Goal: Task Accomplishment & Management: Manage account settings

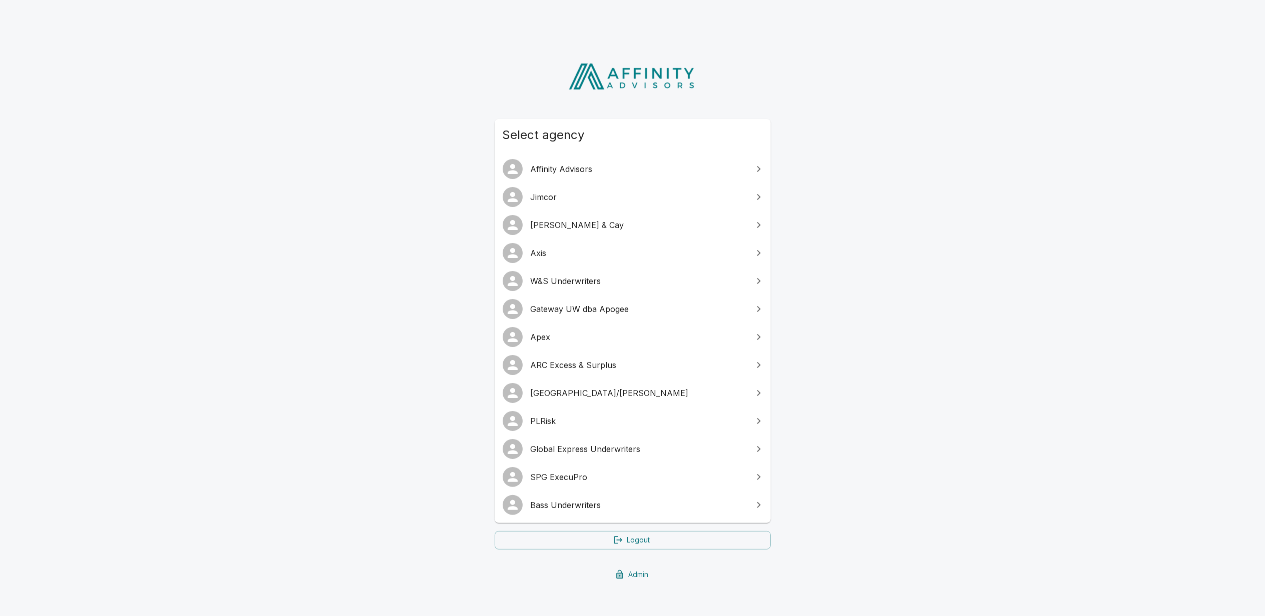
click at [295, 365] on div "Select agency Affinity Advisors Jimcor Palmer & Cay Axis W&S Underwriters Gatew…" at bounding box center [632, 318] width 1265 height 556
click at [582, 479] on span "SPG ExecuPro" at bounding box center [639, 477] width 216 height 12
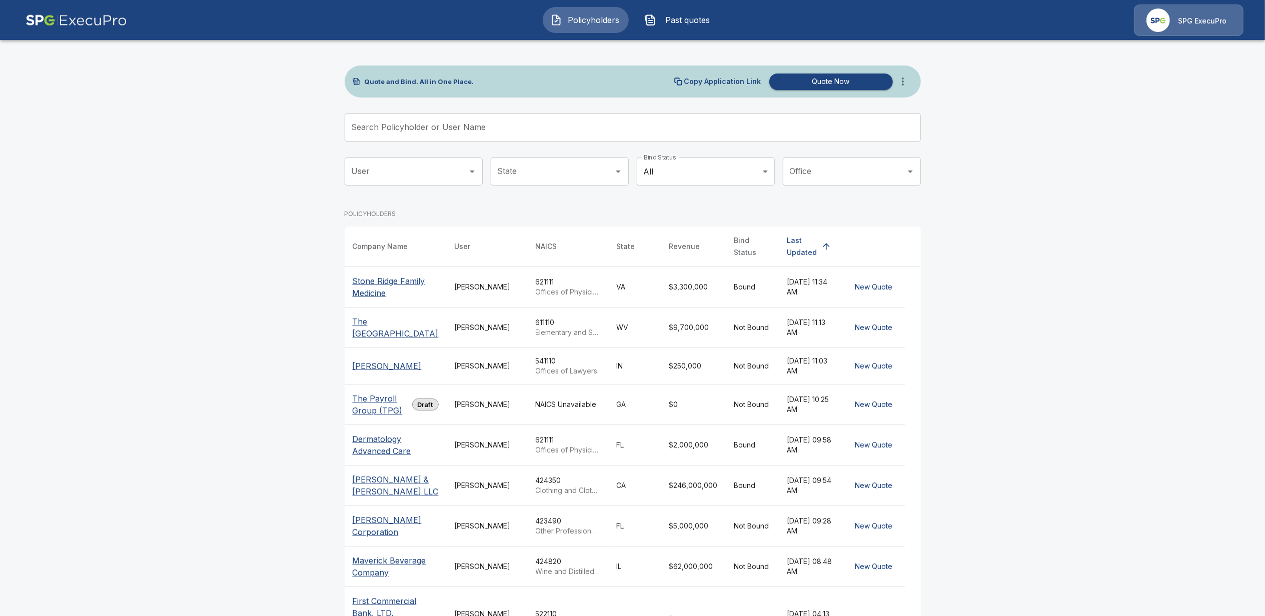
click at [688, 19] on span "Past quotes" at bounding box center [687, 20] width 55 height 12
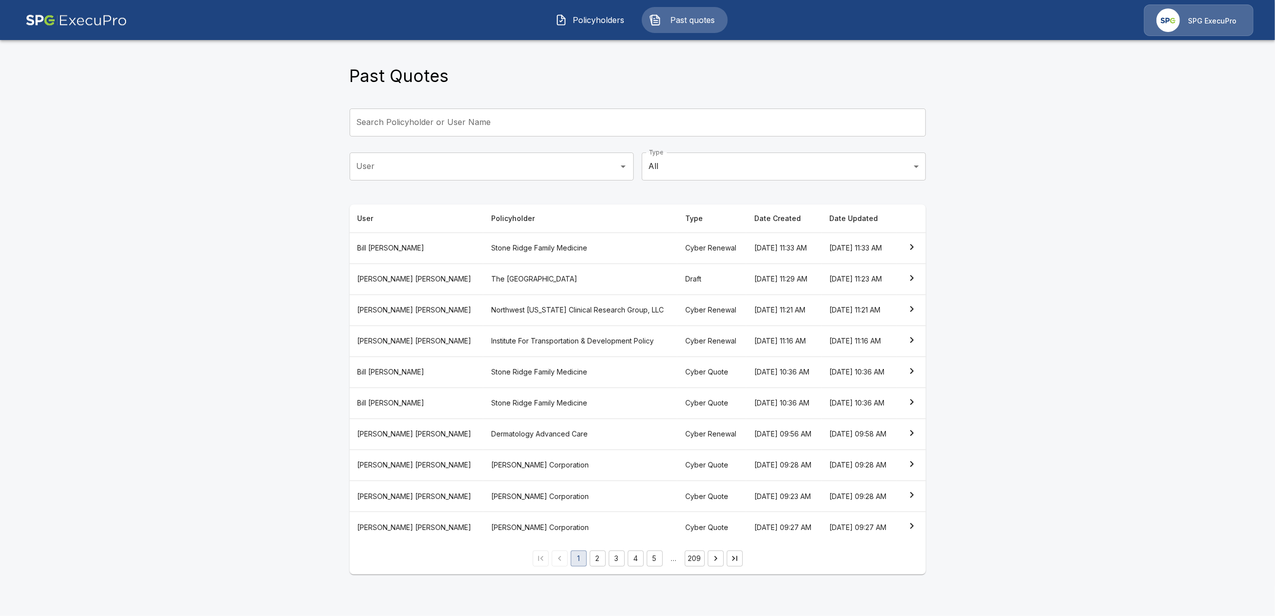
click at [48, 15] on img at bounding box center [77, 21] width 102 height 32
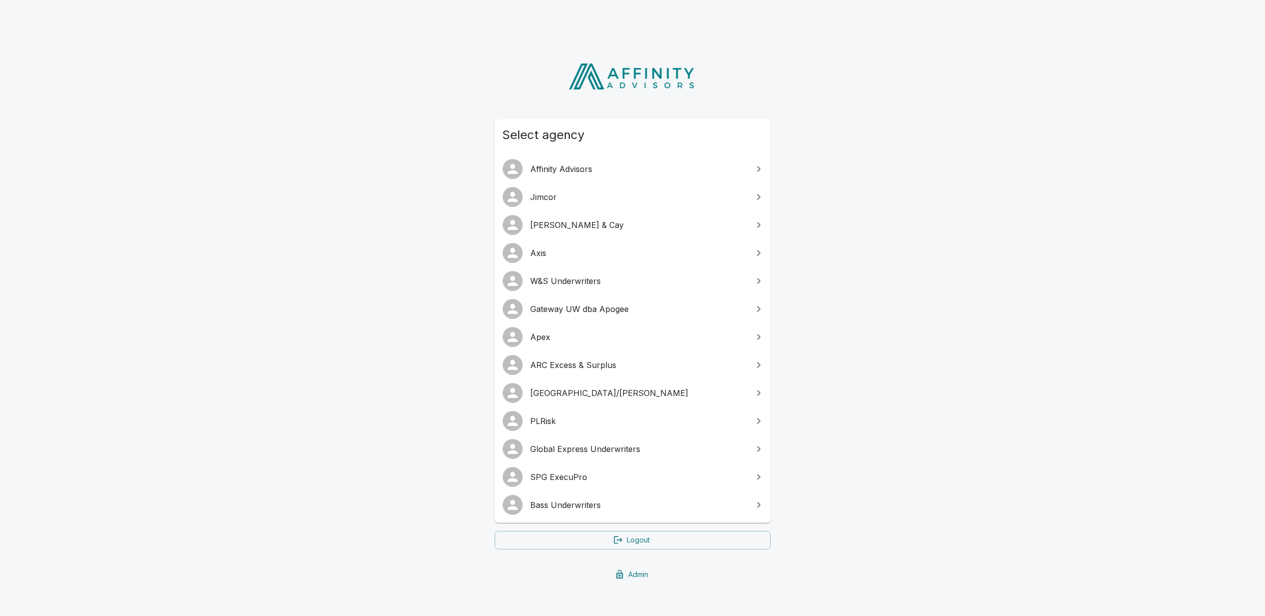
click at [561, 504] on span "Bass Underwriters" at bounding box center [639, 505] width 216 height 12
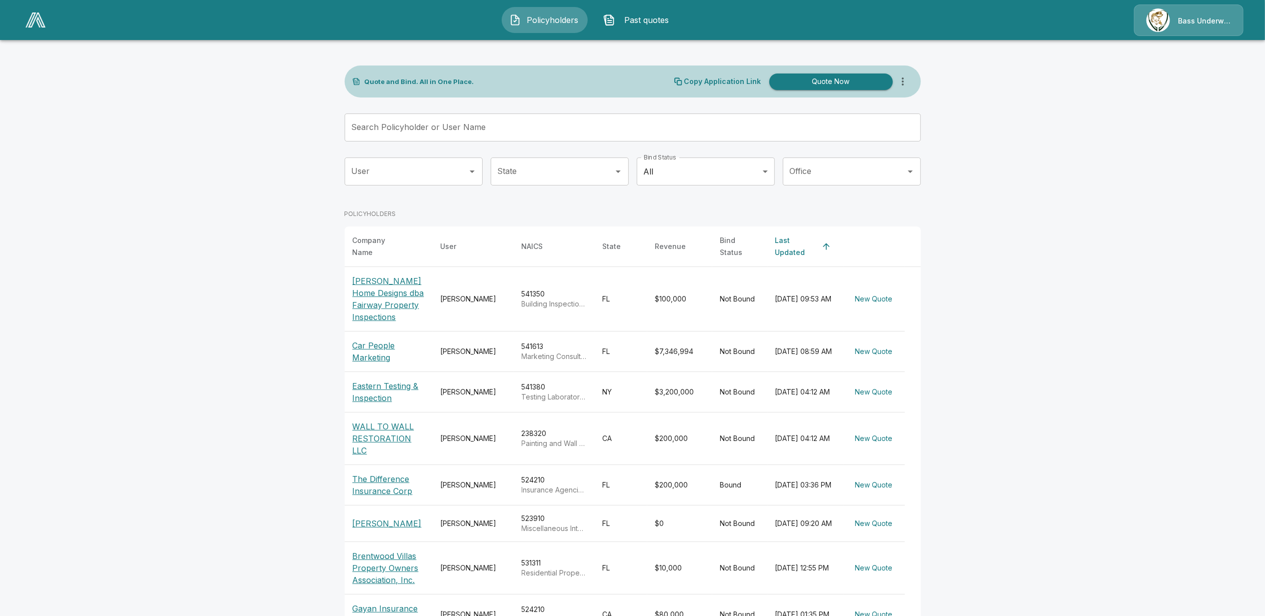
click at [1204, 24] on p "Bass Underwriters" at bounding box center [1204, 21] width 53 height 10
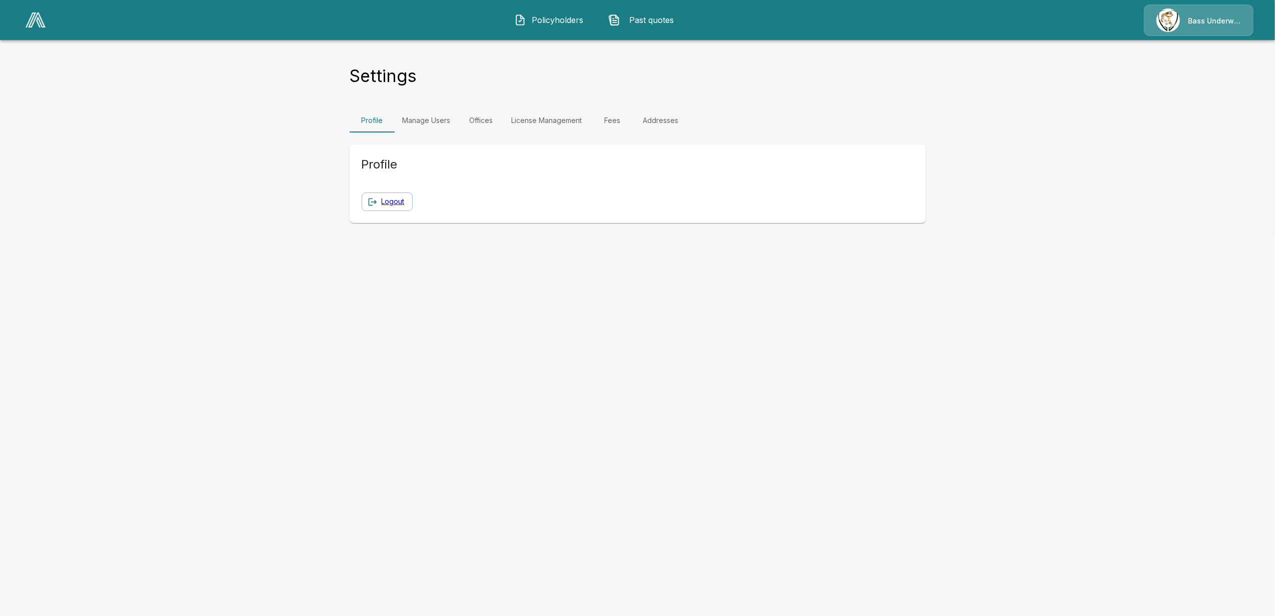
click at [419, 115] on link "Manage Users" at bounding box center [427, 121] width 64 height 24
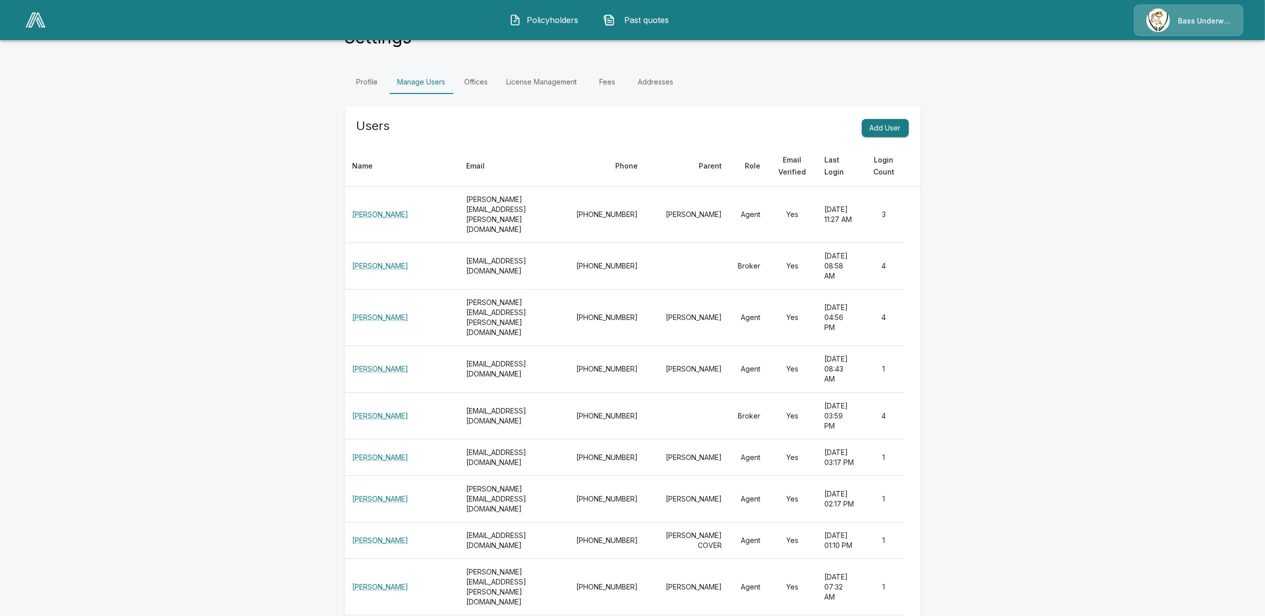
scroll to position [67, 0]
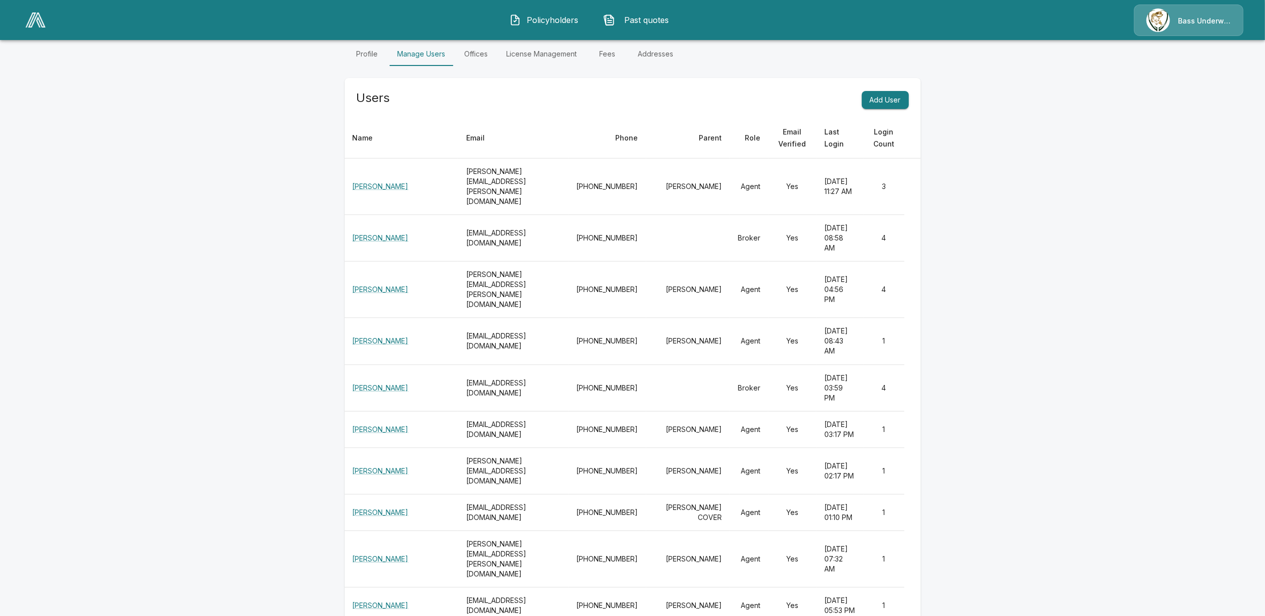
click at [501, 296] on th "[PERSON_NAME][EMAIL_ADDRESS][PERSON_NAME][DOMAIN_NAME]" at bounding box center [513, 290] width 111 height 57
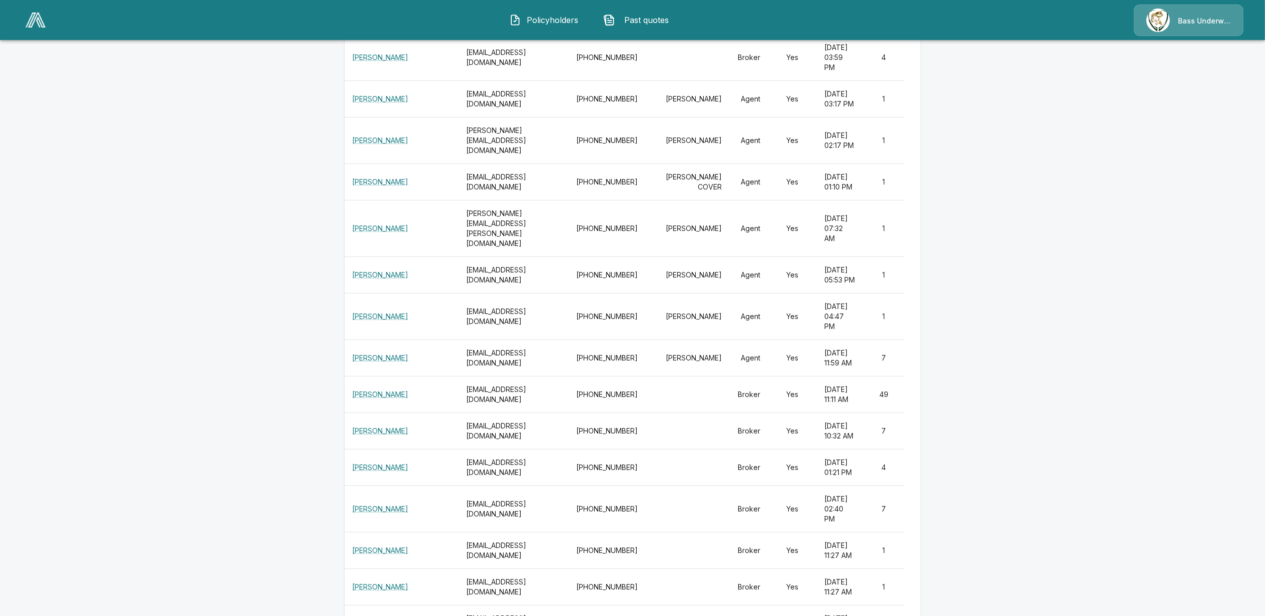
scroll to position [400, 0]
drag, startPoint x: 482, startPoint y: 149, endPoint x: 515, endPoint y: 149, distance: 33.0
click at [515, 149] on th "[PERSON_NAME][EMAIL_ADDRESS][DOMAIN_NAME]" at bounding box center [513, 137] width 111 height 47
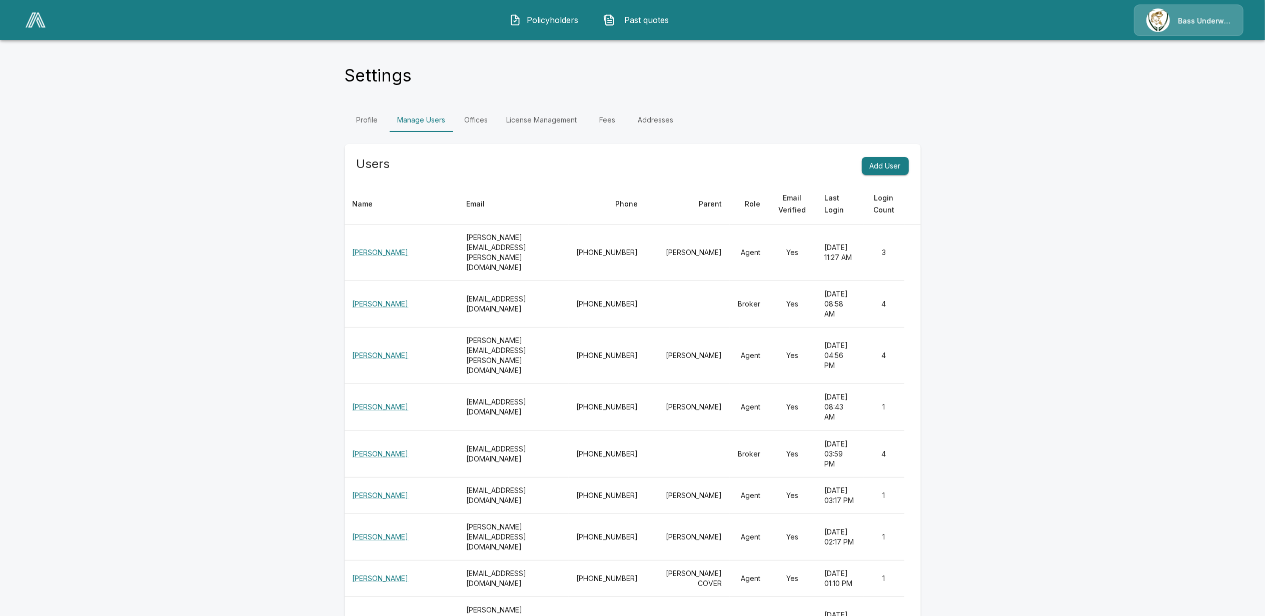
scroll to position [0, 0]
